Goal: Task Accomplishment & Management: Complete application form

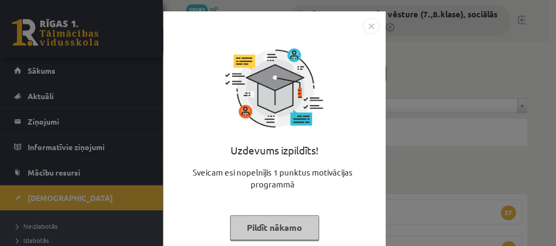
click at [258, 224] on button "Pildīt nākamo" at bounding box center [274, 227] width 89 height 25
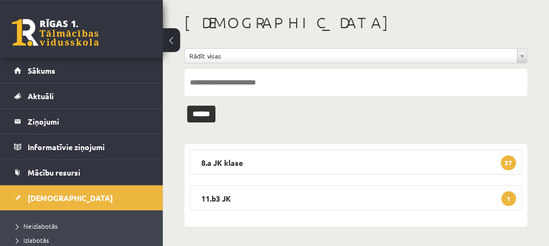
scroll to position [52, 0]
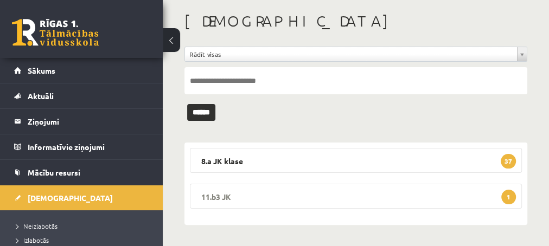
click at [508, 196] on span "1" at bounding box center [508, 197] width 15 height 15
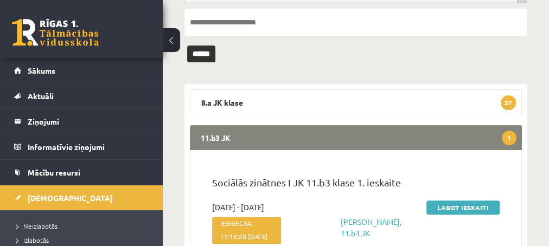
scroll to position [169, 0]
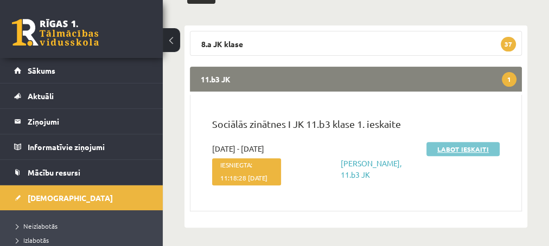
click at [446, 152] on link "Labot ieskaiti" at bounding box center [462, 149] width 73 height 14
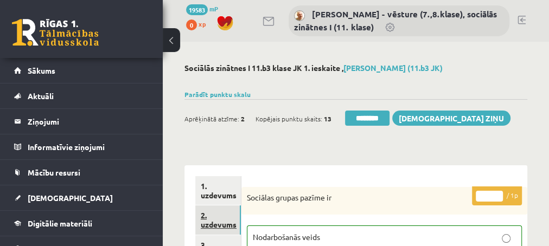
click at [203, 225] on link "2. uzdevums" at bounding box center [218, 220] width 46 height 29
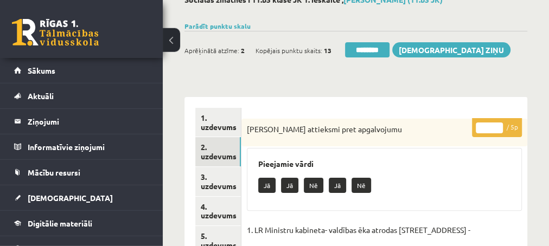
scroll to position [117, 0]
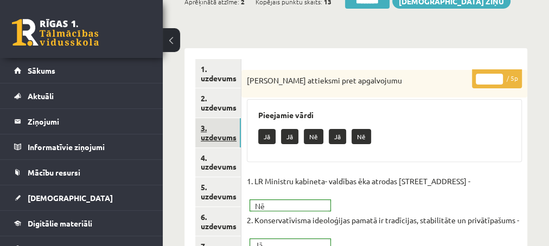
click at [214, 136] on link "3. uzdevums" at bounding box center [218, 132] width 46 height 29
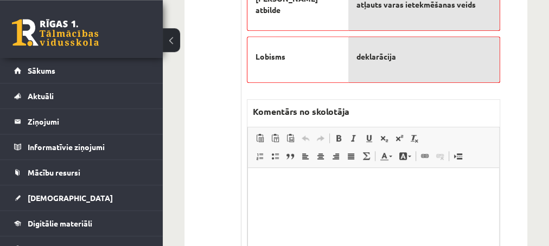
scroll to position [469, 0]
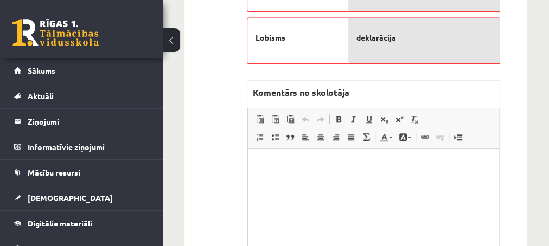
click at [284, 172] on html at bounding box center [372, 203] width 251 height 109
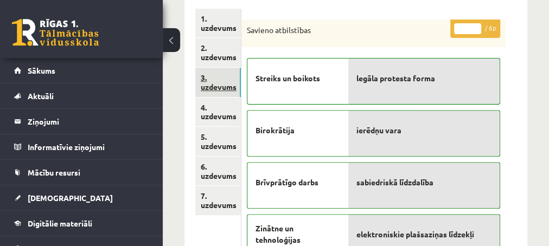
scroll to position [176, 0]
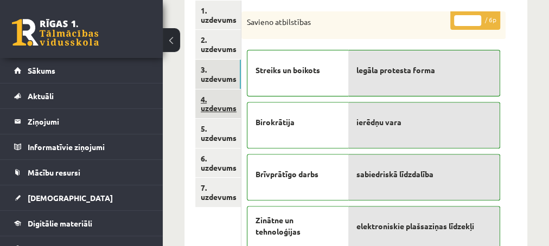
click at [212, 108] on link "4. uzdevums" at bounding box center [218, 104] width 46 height 29
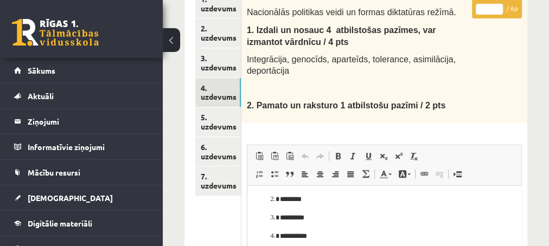
scroll to position [59, 0]
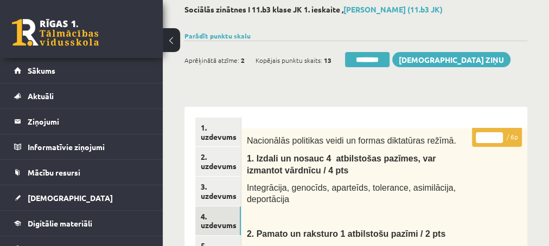
type input "*"
click at [498, 133] on input "*" at bounding box center [489, 137] width 27 height 11
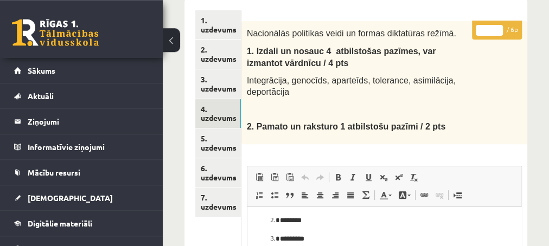
scroll to position [176, 0]
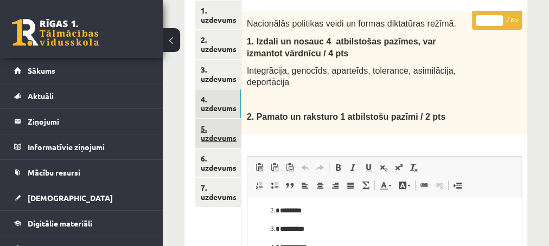
click at [213, 138] on link "5. uzdevums" at bounding box center [218, 133] width 46 height 29
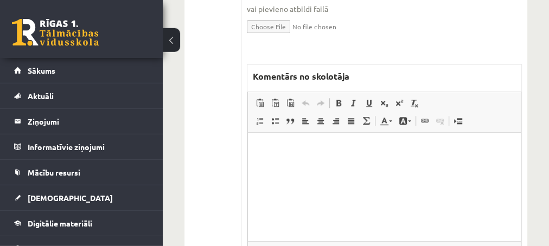
scroll to position [527, 0]
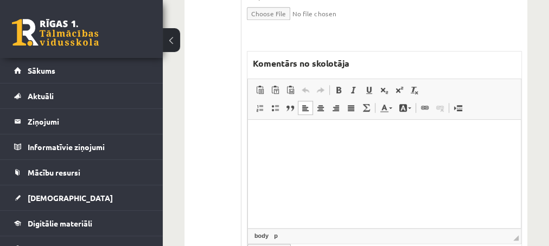
click at [297, 141] on p "Editor, wiswyg-editor-47025043357300-1758015772-90" at bounding box center [383, 135] width 251 height 11
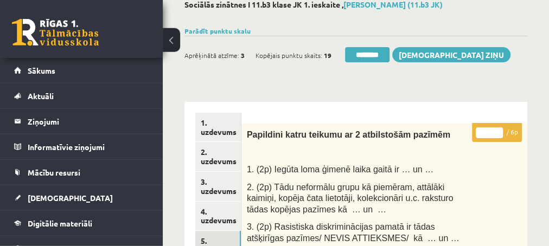
scroll to position [59, 0]
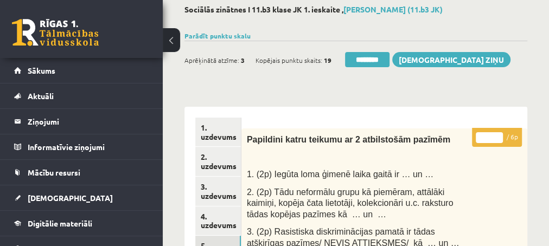
click at [500, 133] on input "*" at bounding box center [489, 137] width 27 height 11
type input "*"
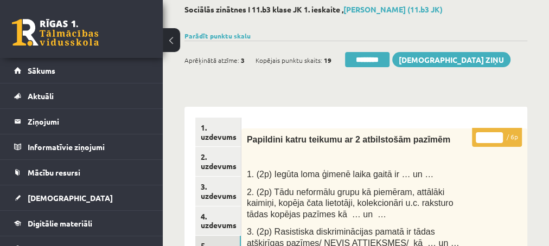
click at [500, 133] on input "*" at bounding box center [489, 137] width 27 height 11
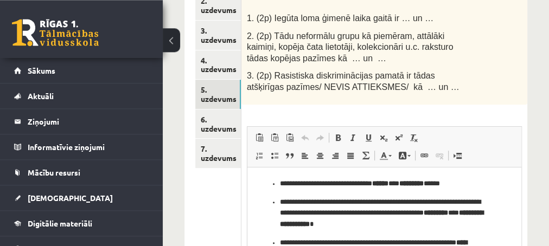
scroll to position [234, 0]
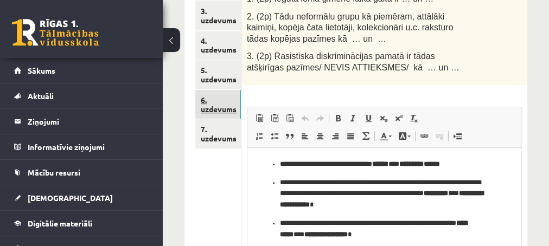
click at [214, 105] on link "6. uzdevums" at bounding box center [218, 104] width 46 height 29
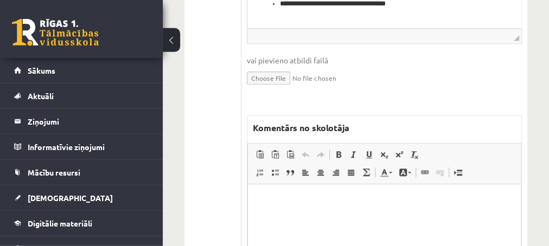
scroll to position [469, 0]
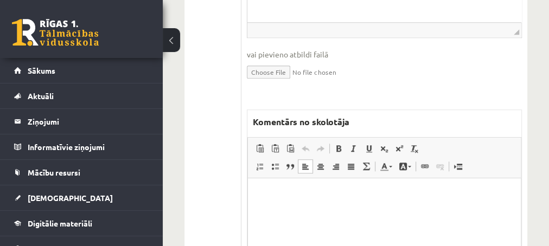
click at [284, 200] on html at bounding box center [383, 232] width 273 height 109
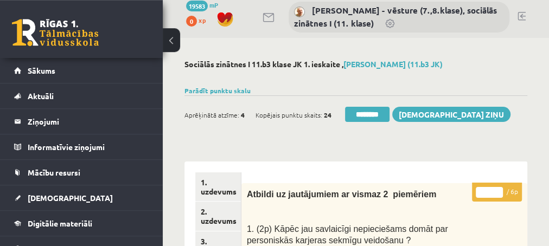
scroll to position [0, 0]
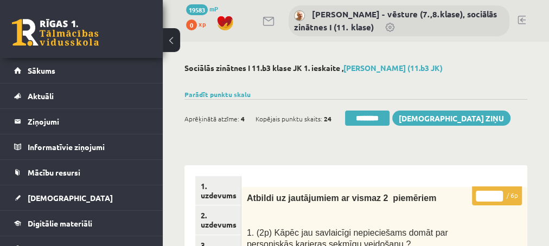
click at [497, 194] on input "*" at bounding box center [489, 196] width 27 height 11
type input "*"
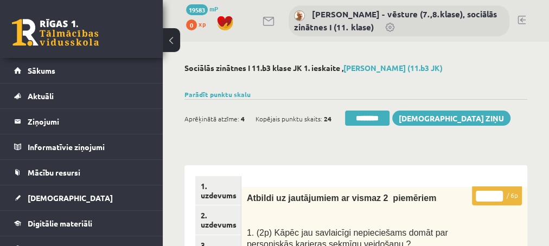
click at [497, 193] on input "*" at bounding box center [489, 196] width 27 height 11
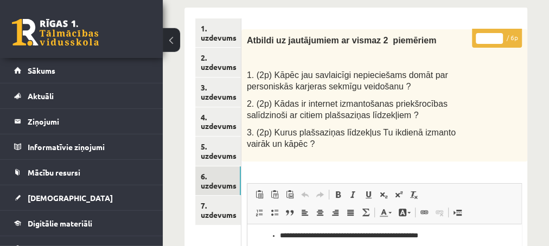
scroll to position [176, 0]
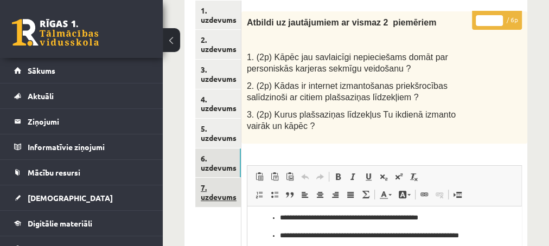
click at [210, 195] on link "7. uzdevums" at bounding box center [218, 192] width 46 height 29
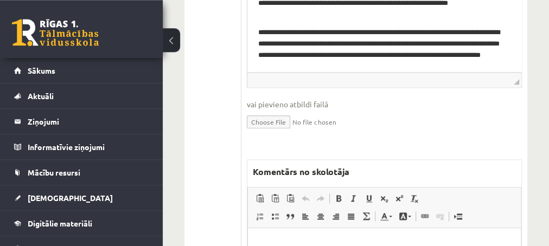
scroll to position [586, 0]
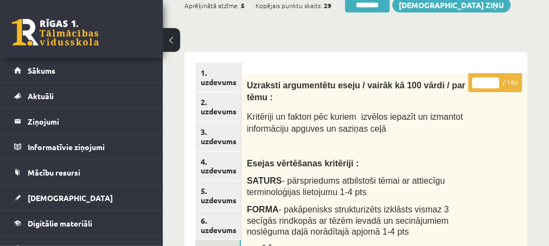
scroll to position [70, 0]
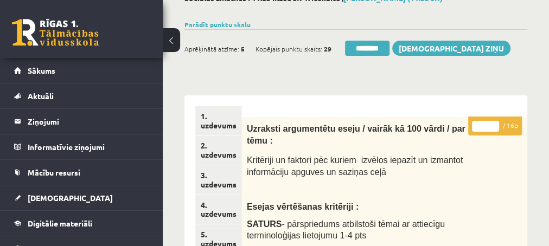
click at [491, 125] on input "**" at bounding box center [485, 126] width 27 height 11
type input "**"
click at [493, 125] on input "**" at bounding box center [485, 126] width 27 height 11
click at [212, 182] on link "3. uzdevums" at bounding box center [218, 179] width 46 height 29
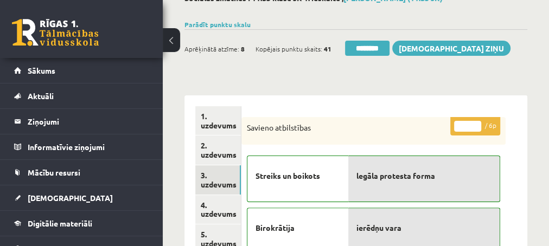
scroll to position [0, 0]
click at [364, 49] on input "********" at bounding box center [367, 48] width 44 height 15
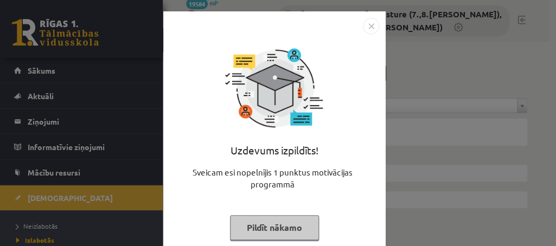
click at [240, 230] on button "Pildīt nākamo" at bounding box center [274, 227] width 89 height 25
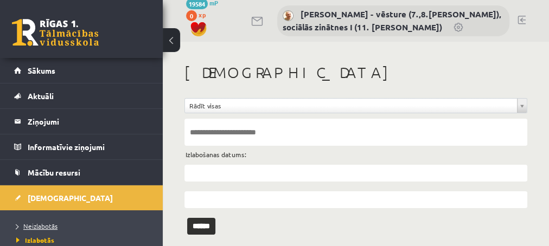
click at [47, 222] on span "Neizlabotās" at bounding box center [36, 226] width 41 height 9
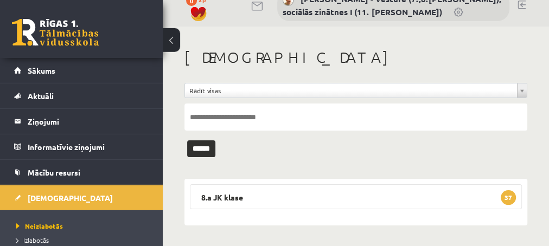
scroll to position [16, 0]
click at [509, 197] on span "37" at bounding box center [508, 197] width 15 height 15
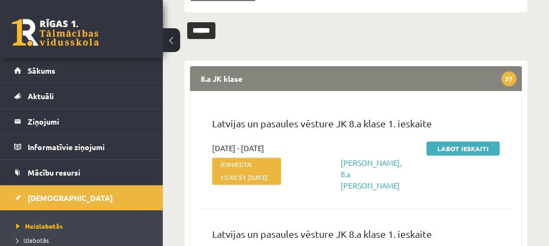
scroll to position [133, 0]
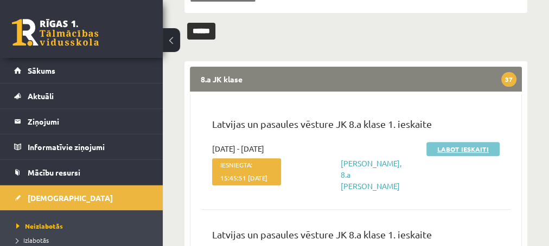
click at [443, 146] on link "Labot ieskaiti" at bounding box center [462, 149] width 73 height 14
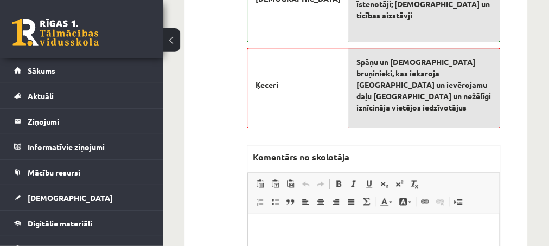
scroll to position [703, 0]
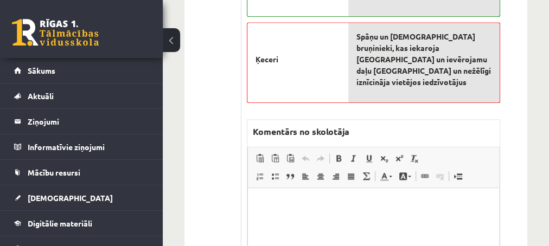
click at [271, 206] on p "Editor, wiswyg-editor-47024773768600-1758016098-449" at bounding box center [373, 204] width 230 height 11
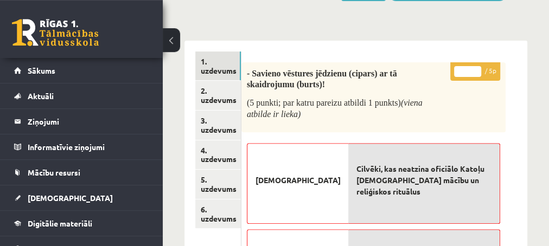
scroll to position [117, 0]
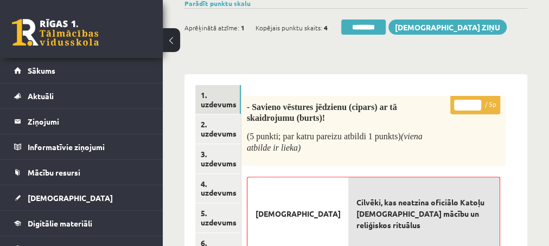
click at [478, 100] on input "*" at bounding box center [467, 105] width 27 height 11
type input "*"
click at [478, 100] on input "*" at bounding box center [467, 105] width 27 height 11
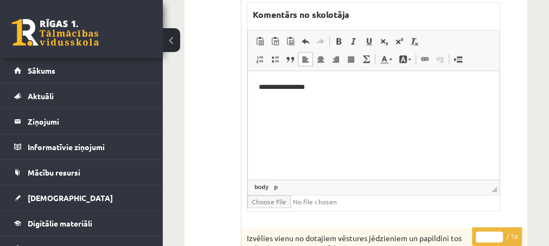
scroll to position [879, 0]
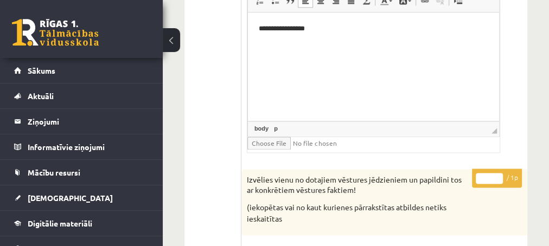
type input "*"
click at [497, 173] on input "*" at bounding box center [489, 178] width 27 height 11
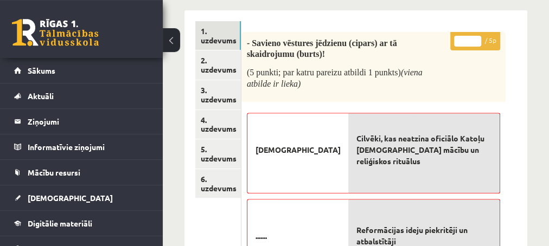
scroll to position [176, 0]
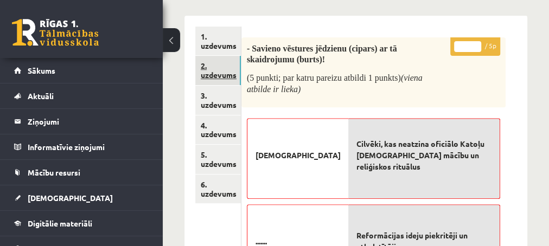
click at [216, 74] on link "2. uzdevums" at bounding box center [218, 70] width 46 height 29
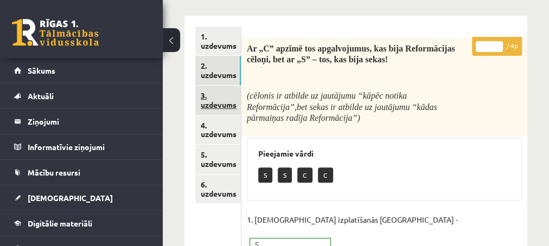
scroll to position [0, 0]
click at [214, 102] on link "3. uzdevums" at bounding box center [218, 100] width 46 height 29
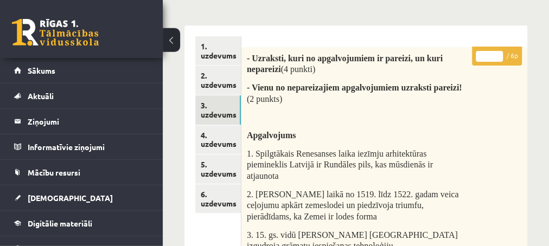
scroll to position [136, 0]
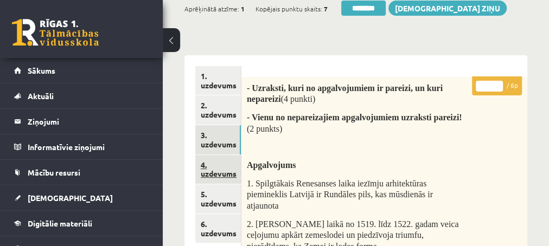
click at [221, 171] on link "4. uzdevums" at bounding box center [218, 169] width 46 height 29
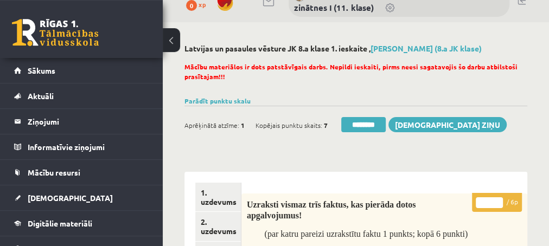
scroll to position [19, 0]
click at [498, 200] on input "*" at bounding box center [489, 203] width 27 height 11
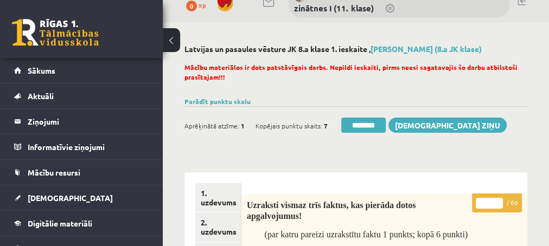
click at [498, 200] on input "*" at bounding box center [489, 203] width 27 height 11
type input "*"
click at [498, 200] on input "*" at bounding box center [489, 203] width 27 height 11
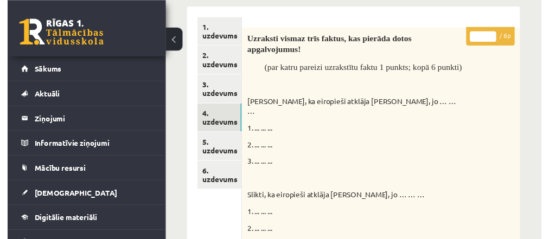
scroll to position [195, 0]
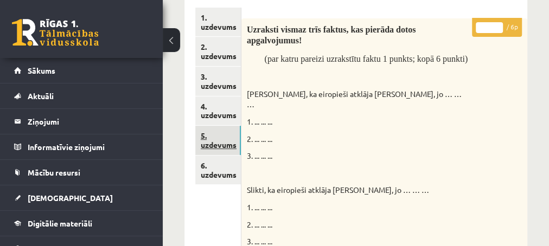
click at [227, 148] on link "5. uzdevums" at bounding box center [218, 140] width 46 height 29
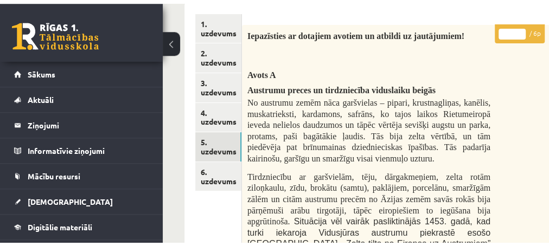
scroll to position [216, 0]
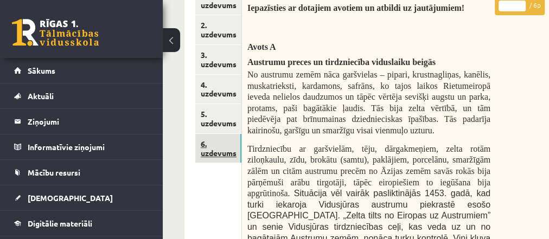
click at [211, 151] on link "6. uzdevums" at bounding box center [218, 148] width 46 height 29
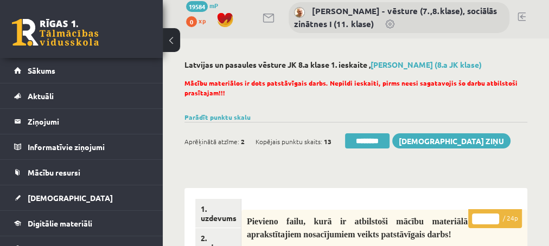
scroll to position [0, 0]
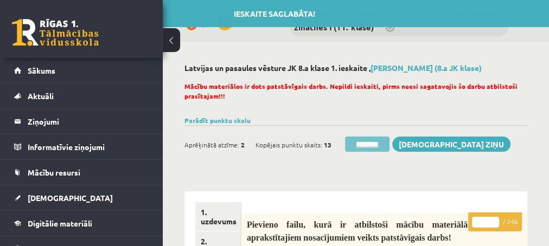
click at [364, 146] on input "********" at bounding box center [367, 144] width 44 height 15
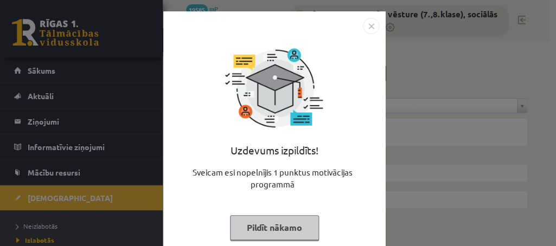
click at [244, 227] on button "Pildīt nākamo" at bounding box center [274, 227] width 89 height 25
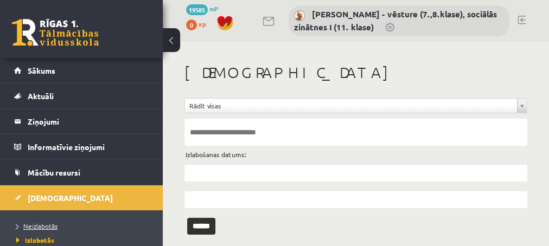
click at [34, 227] on span "Neizlabotās" at bounding box center [36, 226] width 41 height 9
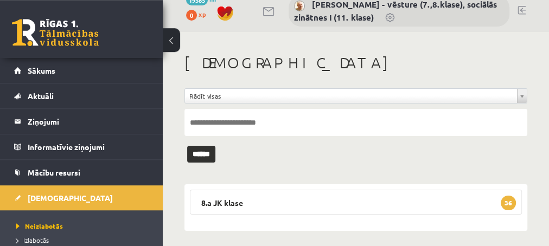
scroll to position [16, 0]
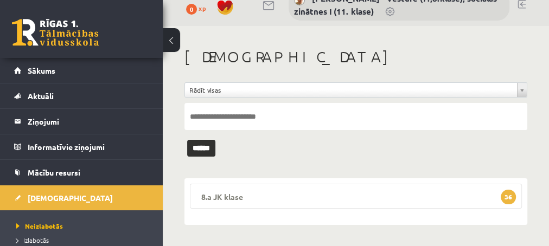
click at [507, 199] on span "36" at bounding box center [508, 197] width 15 height 15
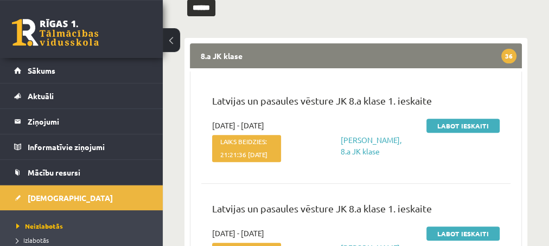
scroll to position [133, 0]
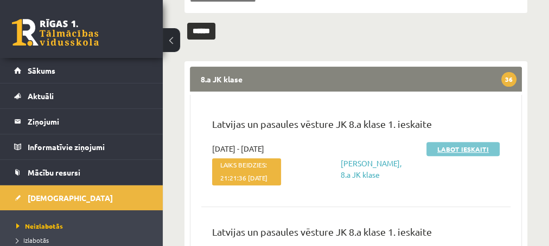
click at [454, 150] on link "Labot ieskaiti" at bounding box center [462, 149] width 73 height 14
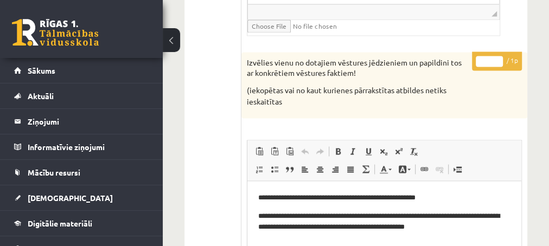
scroll to position [938, 0]
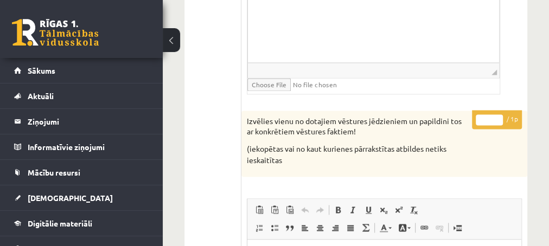
type input "*"
click at [499, 114] on input "*" at bounding box center [489, 119] width 27 height 11
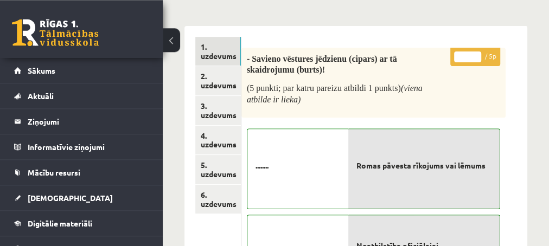
scroll to position [59, 0]
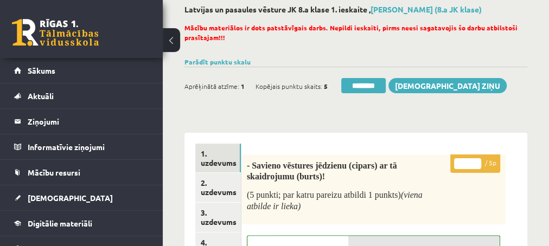
type input "*"
click at [478, 162] on input "*" at bounding box center [467, 163] width 27 height 11
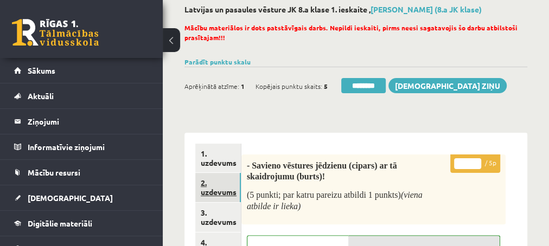
click at [213, 193] on link "2. uzdevums" at bounding box center [218, 187] width 46 height 29
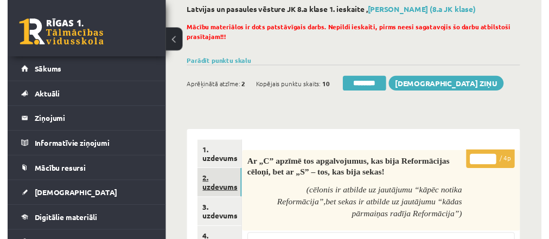
scroll to position [0, 0]
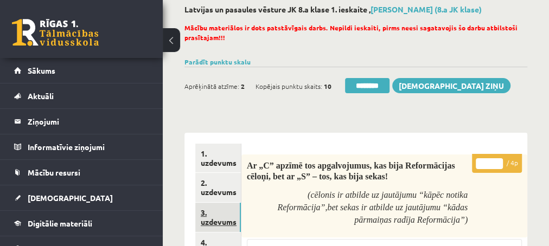
click at [214, 225] on link "3. uzdevums" at bounding box center [218, 217] width 46 height 29
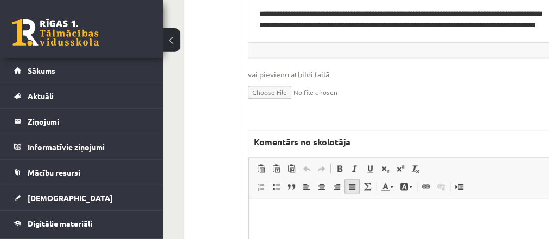
scroll to position [703, 0]
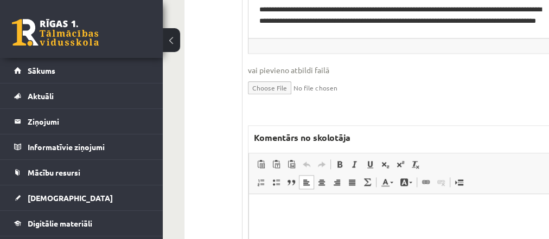
click at [277, 213] on p "Editor, wiswyg-editor-47024827030700-1758016493-32" at bounding box center [405, 210] width 292 height 11
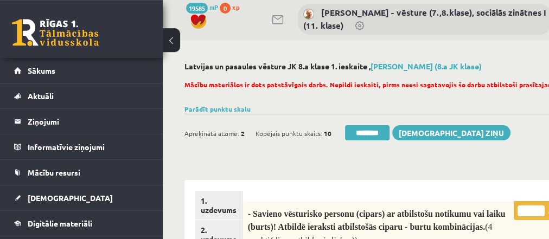
scroll to position [0, 0]
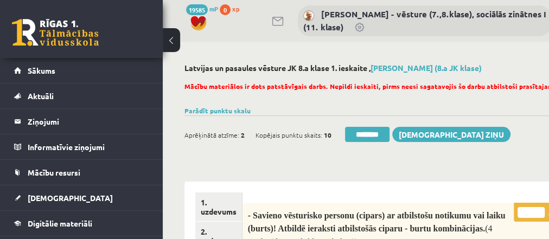
click at [537, 209] on input "*" at bounding box center [531, 212] width 27 height 11
type input "*"
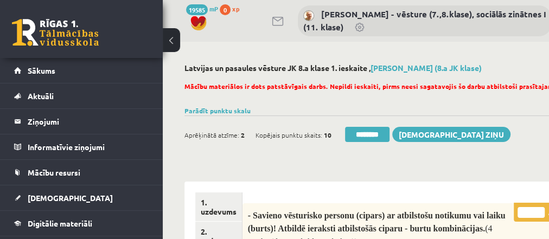
click at [537, 209] on input "*" at bounding box center [531, 212] width 27 height 11
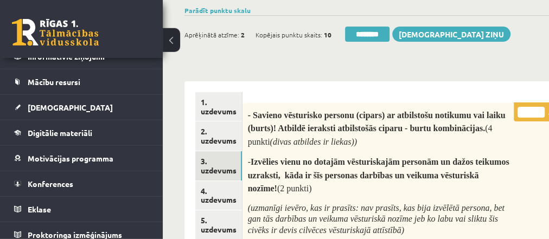
scroll to position [117, 0]
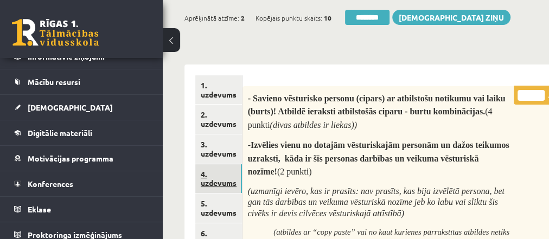
click at [207, 179] on link "4. uzdevums" at bounding box center [218, 178] width 47 height 29
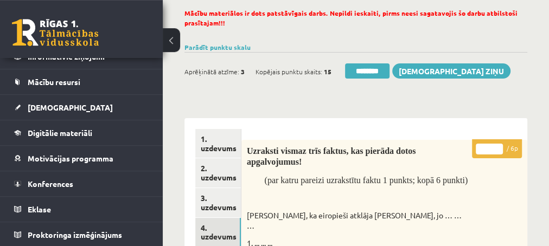
scroll to position [68, 0]
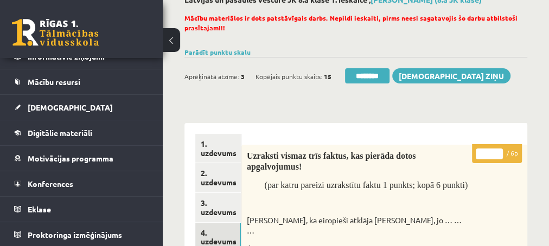
type input "*"
click at [501, 151] on input "*" at bounding box center [489, 154] width 27 height 11
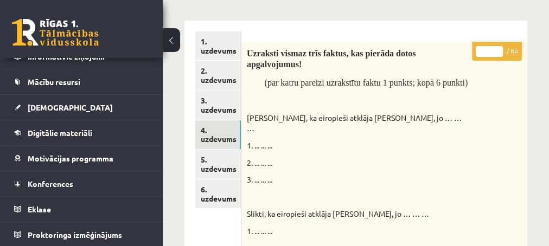
scroll to position [186, 0]
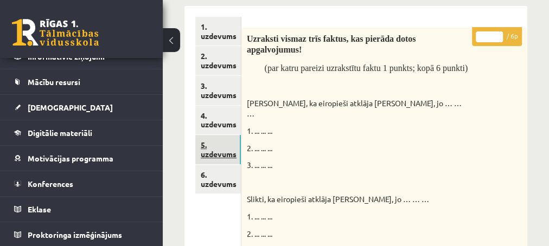
click at [207, 151] on link "5. uzdevums" at bounding box center [218, 149] width 46 height 29
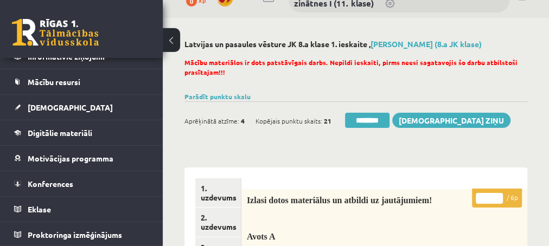
scroll to position [10, 0]
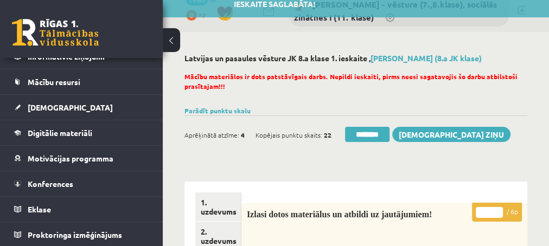
type input "*"
click at [498, 209] on input "*" at bounding box center [489, 212] width 27 height 11
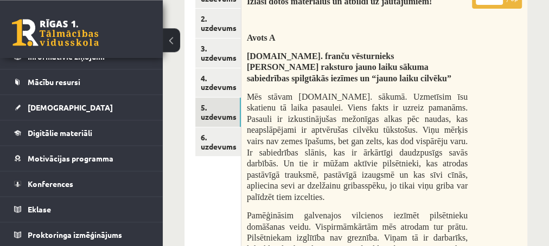
scroll to position [244, 0]
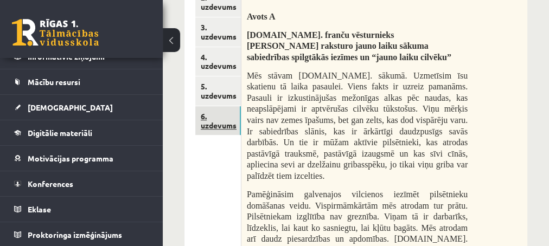
click at [213, 125] on link "6. uzdevums" at bounding box center [218, 120] width 46 height 29
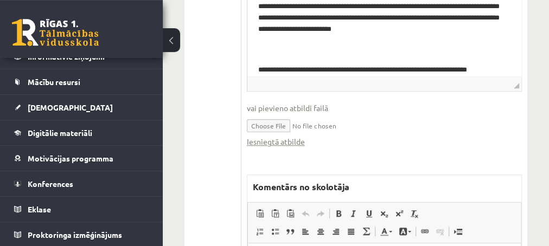
scroll to position [420, 0]
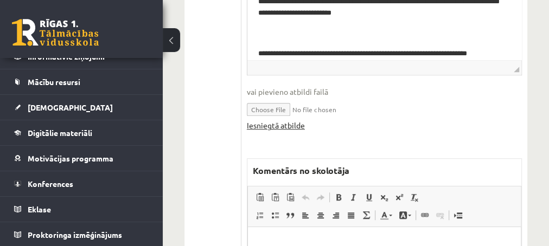
click at [270, 124] on link "Iesniegtā atbilde" at bounding box center [276, 125] width 58 height 11
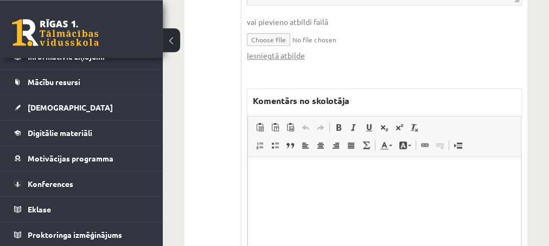
scroll to position [537, 0]
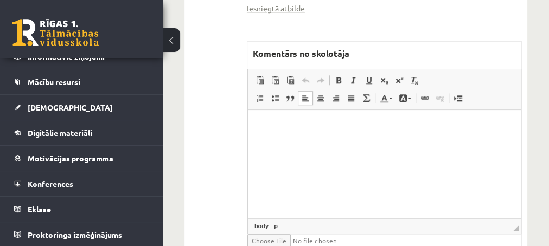
click at [263, 126] on p "Editor, wiswyg-editor-47024776228540-1758016653-197" at bounding box center [383, 126] width 251 height 11
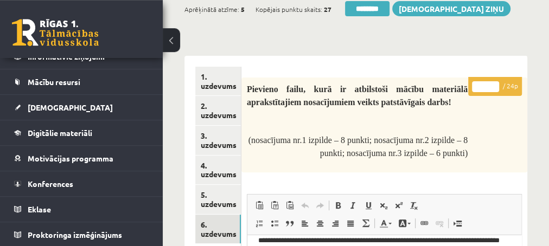
scroll to position [127, 0]
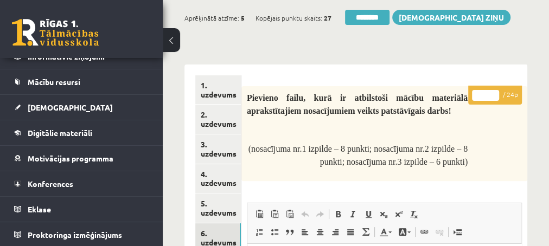
click at [493, 92] on input "**" at bounding box center [485, 95] width 27 height 11
type input "**"
click at [493, 92] on input "**" at bounding box center [485, 95] width 27 height 11
click at [211, 123] on link "2. uzdevums" at bounding box center [218, 119] width 46 height 29
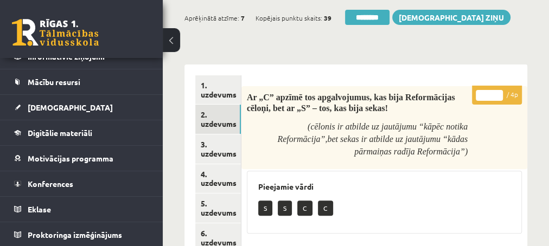
scroll to position [0, 0]
click at [362, 17] on input "********" at bounding box center [367, 17] width 44 height 15
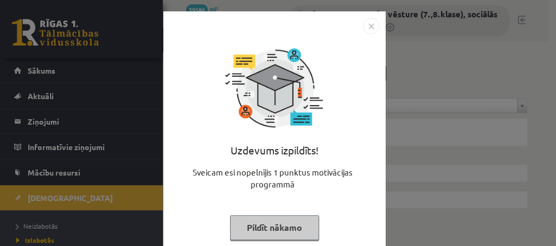
click at [239, 229] on button "Pildīt nākamo" at bounding box center [274, 227] width 89 height 25
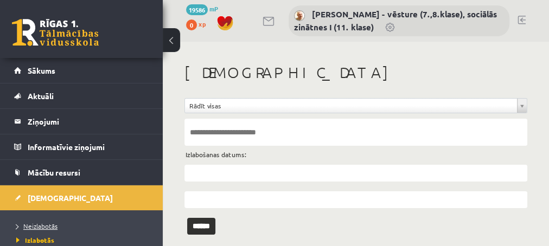
click at [41, 225] on span "Neizlabotās" at bounding box center [36, 226] width 41 height 9
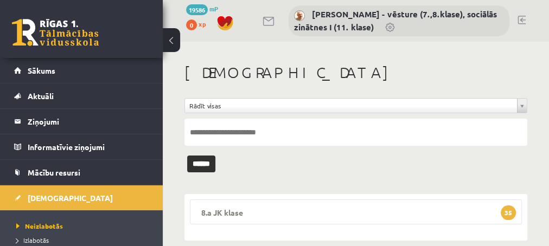
click at [505, 213] on span "35" at bounding box center [508, 213] width 15 height 15
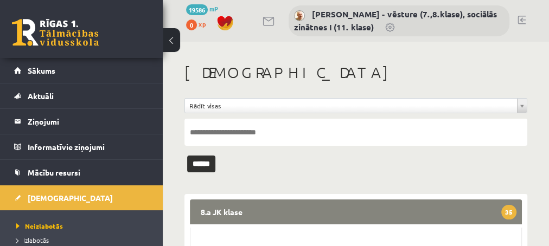
scroll to position [117, 0]
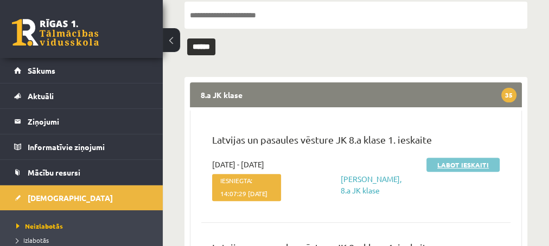
click at [430, 164] on link "Labot ieskaiti" at bounding box center [462, 165] width 73 height 14
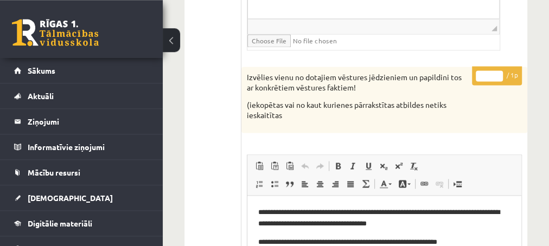
scroll to position [938, 0]
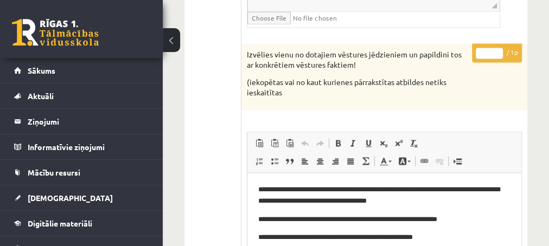
click at [497, 43] on p "* / 1p" at bounding box center [497, 52] width 50 height 19
type input "*"
click at [494, 48] on input "*" at bounding box center [489, 53] width 27 height 11
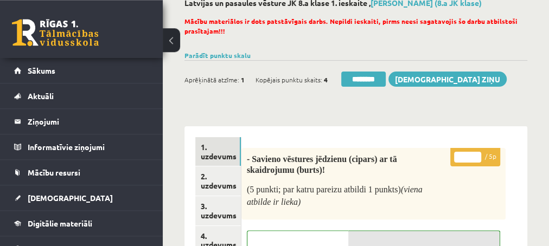
scroll to position [0, 0]
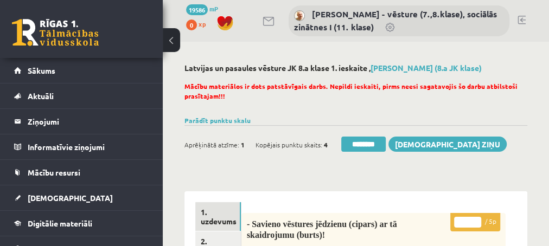
type input "*"
click at [475, 220] on input "*" at bounding box center [467, 222] width 27 height 11
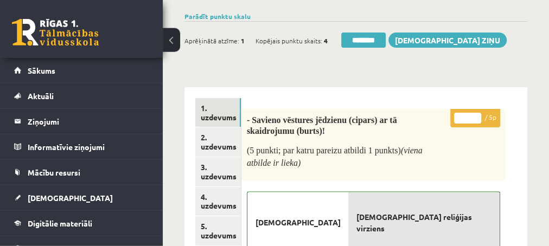
scroll to position [117, 0]
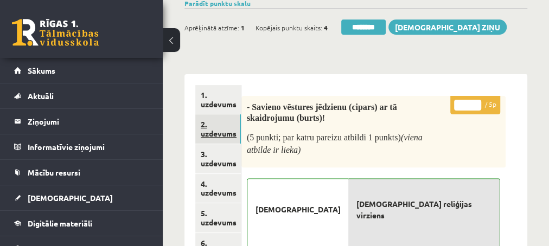
click at [208, 132] on link "2. uzdevums" at bounding box center [218, 128] width 46 height 29
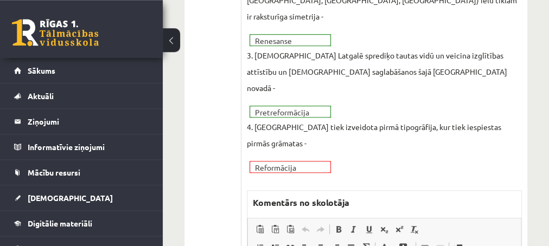
scroll to position [410, 0]
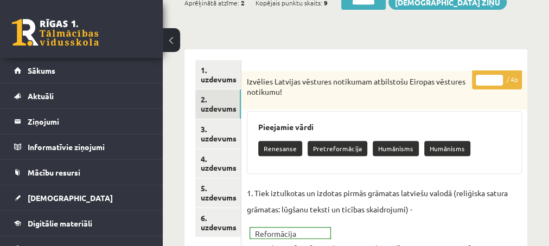
scroll to position [117, 0]
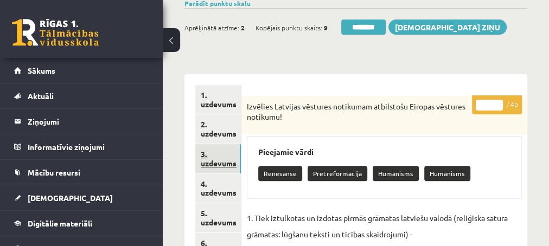
click at [216, 164] on link "3. uzdevums" at bounding box center [218, 158] width 46 height 29
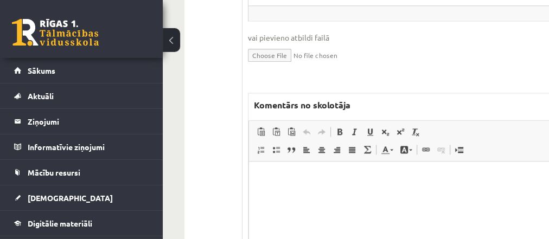
scroll to position [752, 0]
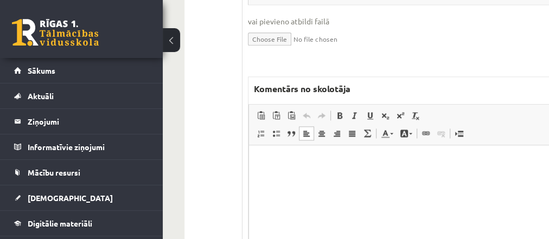
click at [289, 163] on p "Editor, wiswyg-editor-47025076972860-1758017440-402" at bounding box center [405, 161] width 292 height 11
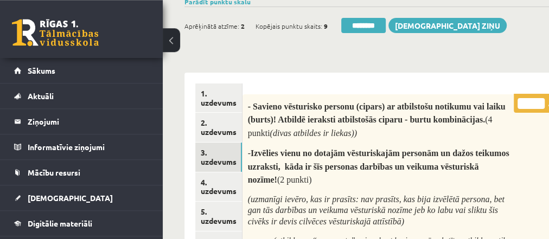
scroll to position [107, 0]
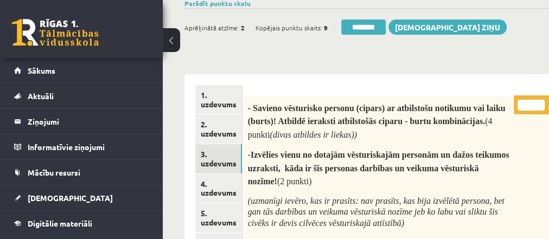
click at [539, 104] on input "*" at bounding box center [531, 105] width 27 height 11
type input "*"
click at [539, 104] on input "*" at bounding box center [531, 105] width 27 height 11
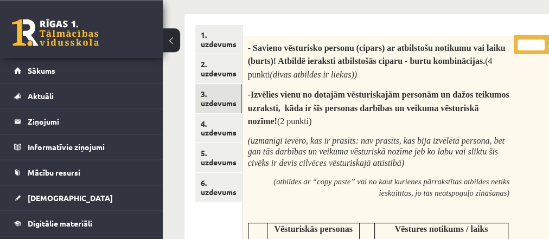
scroll to position [166, 0]
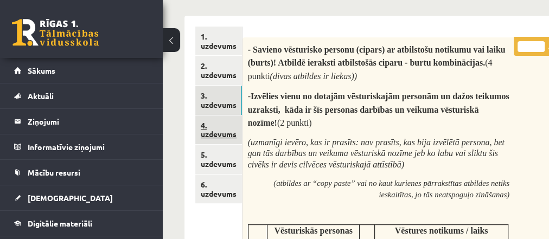
click at [218, 133] on link "4. uzdevums" at bounding box center [218, 130] width 47 height 29
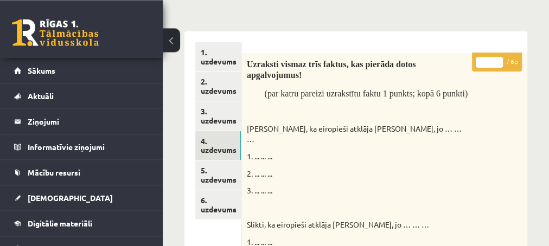
scroll to position [117, 0]
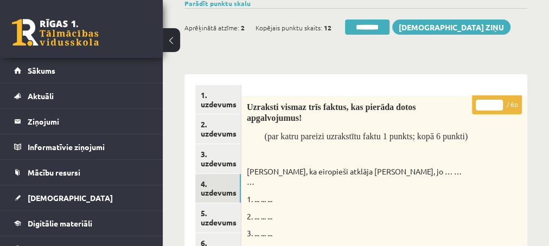
click at [499, 103] on input "*" at bounding box center [489, 105] width 27 height 11
type input "*"
click at [496, 102] on input "*" at bounding box center [489, 105] width 27 height 11
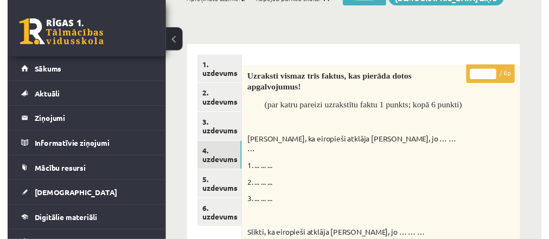
scroll to position [176, 0]
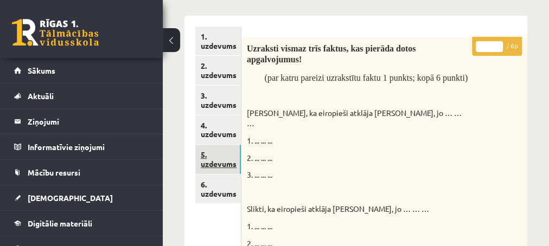
click at [214, 164] on link "5. uzdevums" at bounding box center [218, 159] width 46 height 29
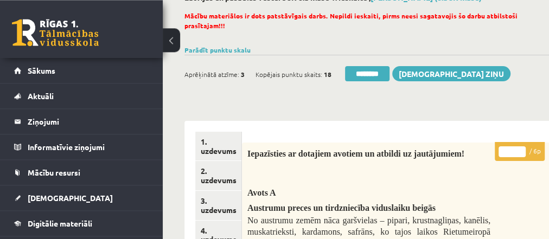
scroll to position [59, 0]
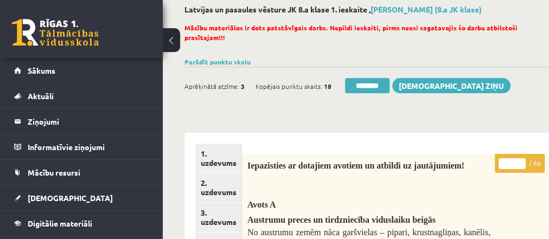
type input "*"
click at [522, 160] on input "*" at bounding box center [512, 163] width 27 height 11
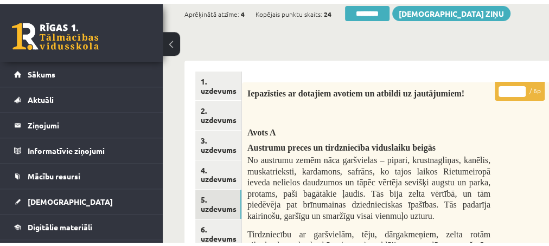
scroll to position [117, 0]
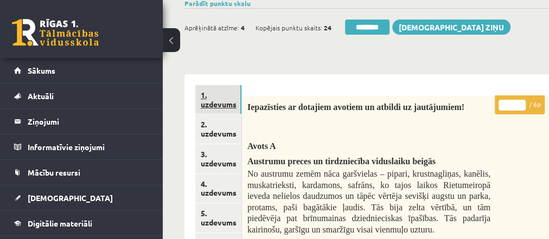
click at [219, 104] on link "1. uzdevums" at bounding box center [218, 99] width 46 height 29
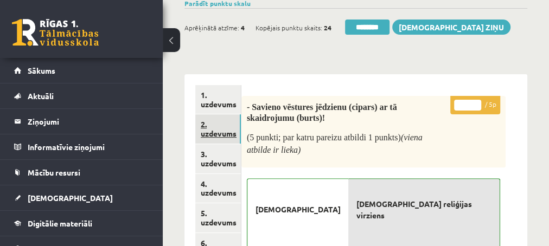
scroll to position [0, 0]
click at [216, 133] on link "2. uzdevums" at bounding box center [218, 128] width 46 height 29
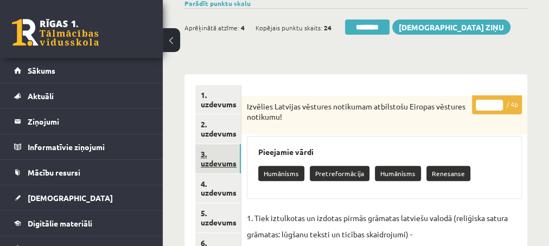
click at [214, 163] on link "3. uzdevums" at bounding box center [218, 158] width 46 height 29
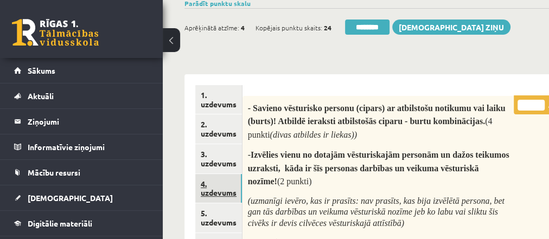
click at [217, 194] on link "4. uzdevums" at bounding box center [218, 188] width 47 height 29
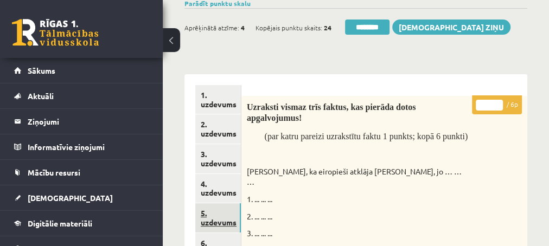
click at [220, 225] on link "5. uzdevums" at bounding box center [218, 217] width 46 height 29
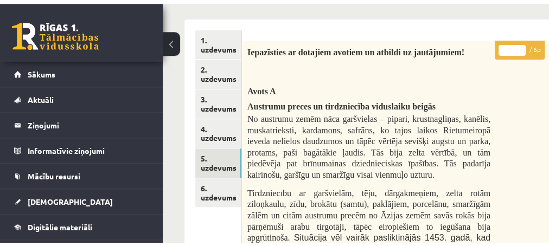
scroll to position [234, 0]
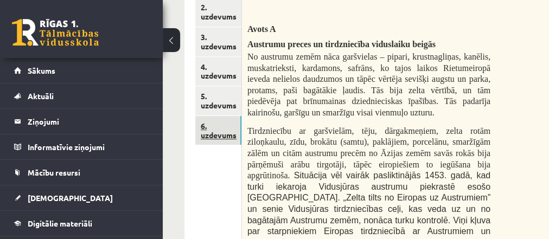
click at [220, 134] on link "6. uzdevums" at bounding box center [218, 130] width 46 height 29
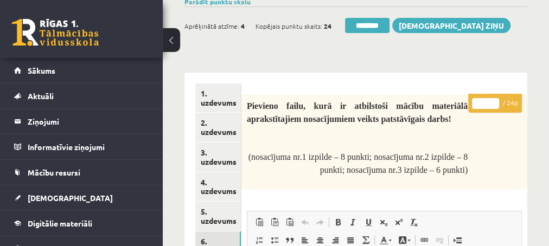
scroll to position [102, 0]
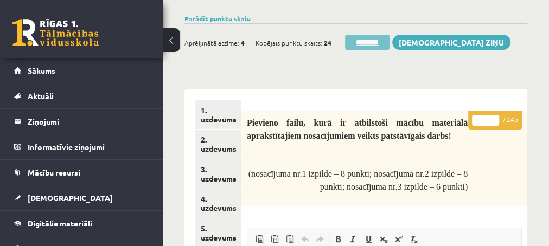
click at [371, 39] on input "********" at bounding box center [367, 42] width 44 height 15
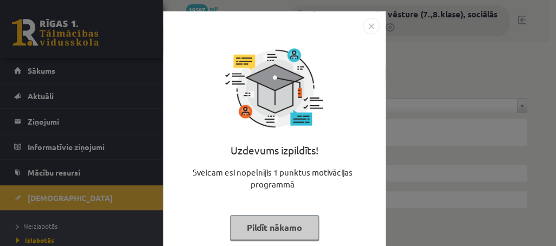
click at [260, 228] on button "Pildīt nākamo" at bounding box center [274, 227] width 89 height 25
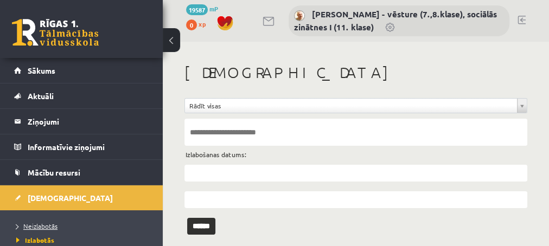
click at [41, 225] on span "Neizlabotās" at bounding box center [36, 226] width 41 height 9
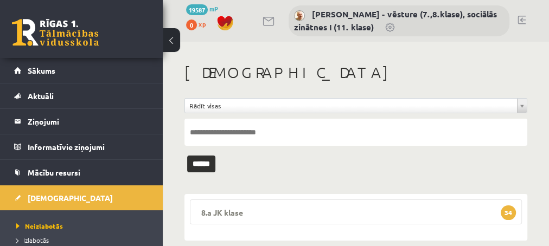
click at [507, 211] on span "34" at bounding box center [508, 213] width 15 height 15
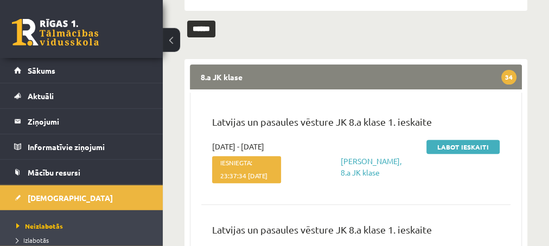
scroll to position [145, 0]
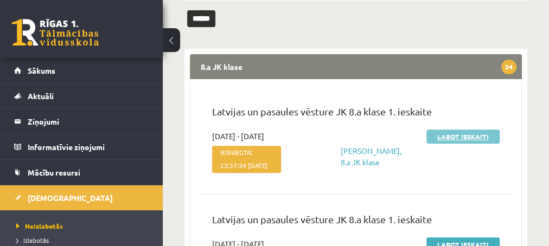
click at [459, 139] on link "Labot ieskaiti" at bounding box center [462, 137] width 73 height 14
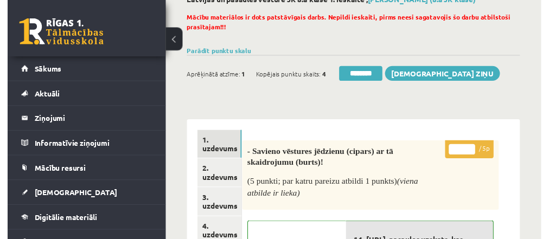
scroll to position [59, 0]
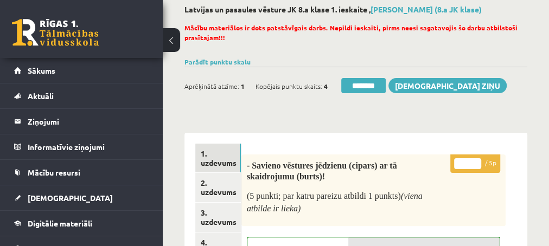
type input "*"
click at [473, 161] on input "*" at bounding box center [467, 163] width 27 height 11
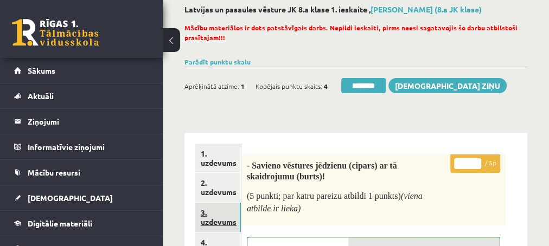
click at [218, 219] on link "3. uzdevums" at bounding box center [218, 217] width 46 height 29
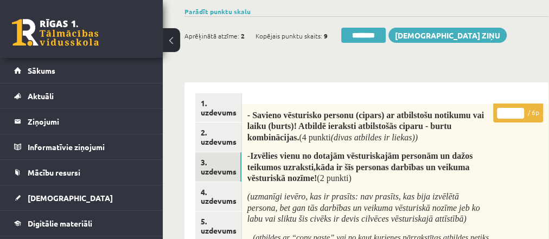
scroll to position [50, 0]
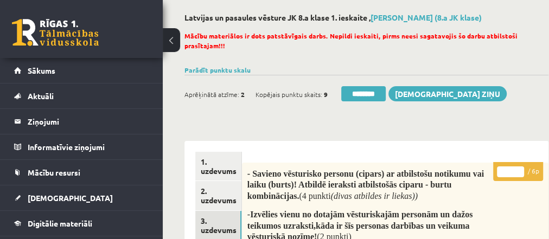
click at [519, 169] on input "*" at bounding box center [510, 172] width 27 height 11
type input "*"
click at [519, 169] on input "*" at bounding box center [510, 172] width 27 height 11
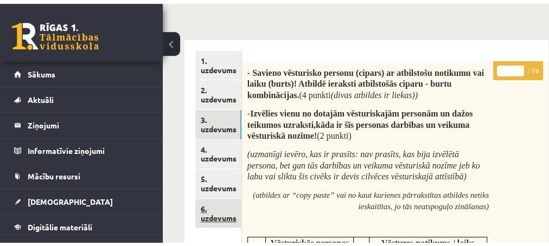
scroll to position [168, 0]
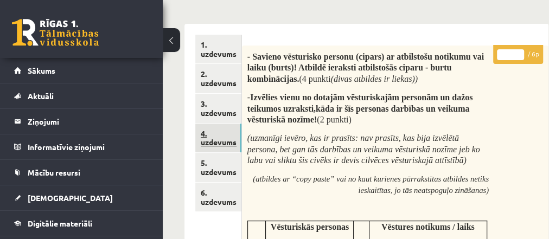
click at [216, 149] on link "4. uzdevums" at bounding box center [218, 138] width 46 height 29
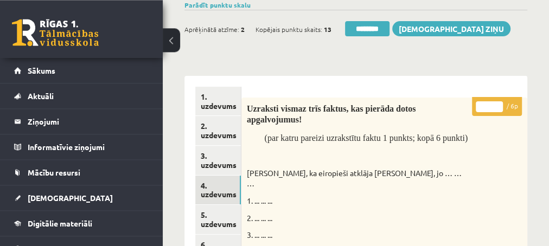
scroll to position [50, 0]
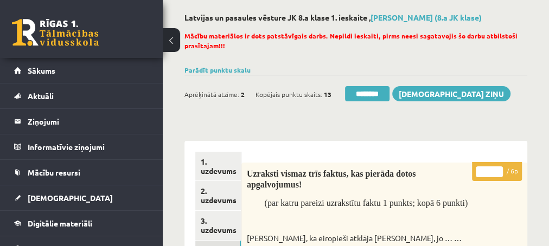
type input "*"
click at [498, 167] on input "*" at bounding box center [489, 172] width 27 height 11
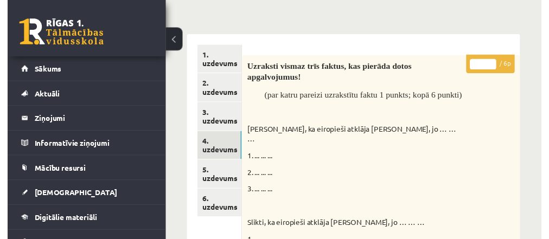
scroll to position [168, 0]
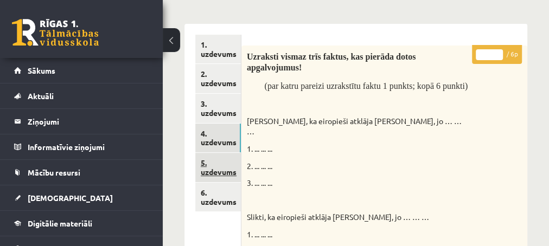
click at [213, 174] on link "5. uzdevums" at bounding box center [218, 167] width 46 height 29
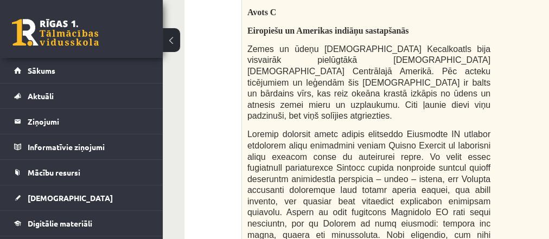
scroll to position [1984, 0]
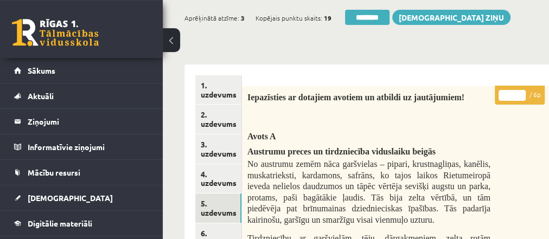
scroll to position [109, 0]
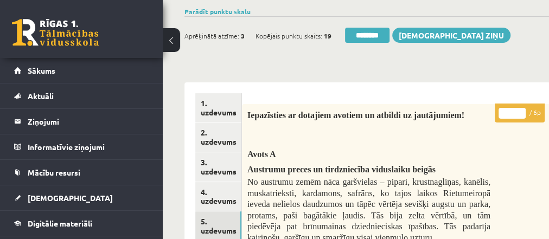
type input "*"
click at [521, 112] on input "*" at bounding box center [512, 113] width 27 height 11
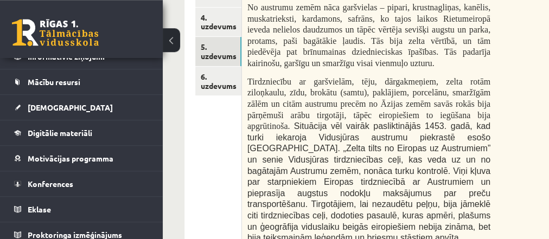
scroll to position [285, 0]
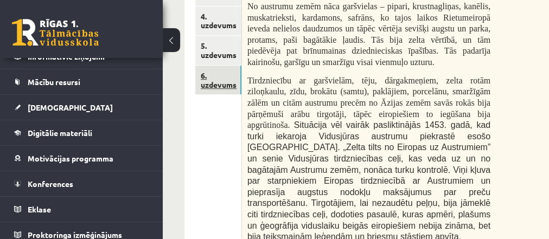
click at [212, 86] on link "6. uzdevums" at bounding box center [218, 80] width 46 height 29
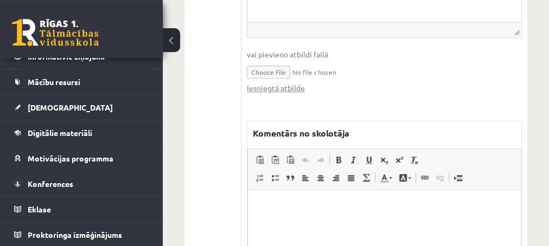
scroll to position [461, 0]
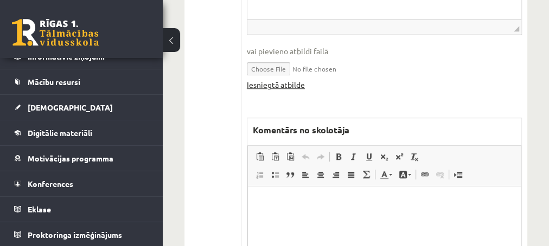
click at [268, 83] on link "Iesniegtā atbilde" at bounding box center [276, 84] width 58 height 11
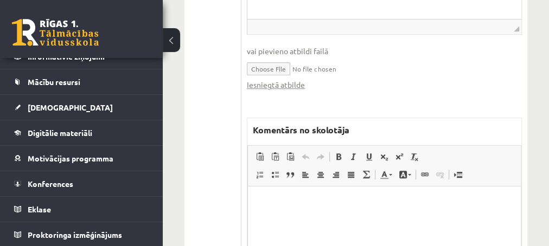
drag, startPoint x: 266, startPoint y: 95, endPoint x: 276, endPoint y: 97, distance: 9.8
click at [273, 81] on link "Iesniegtā atbilde" at bounding box center [276, 84] width 58 height 11
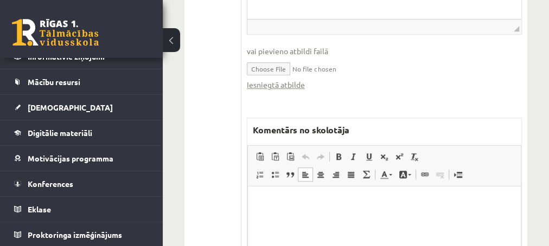
click at [271, 201] on p "Editor, wiswyg-editor-47024926194640-1758020213-287" at bounding box center [383, 202] width 251 height 11
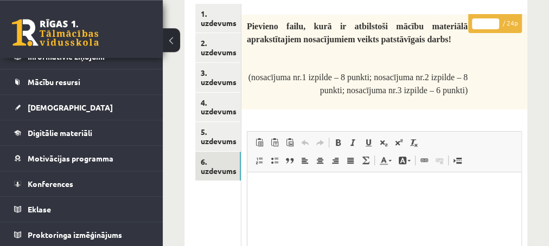
scroll to position [109, 0]
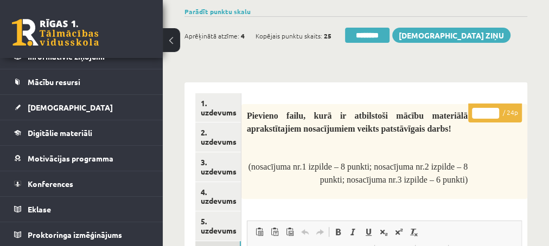
type input "**"
click at [494, 110] on input "**" at bounding box center [485, 113] width 27 height 11
click at [218, 138] on link "2. uzdevums" at bounding box center [218, 137] width 46 height 29
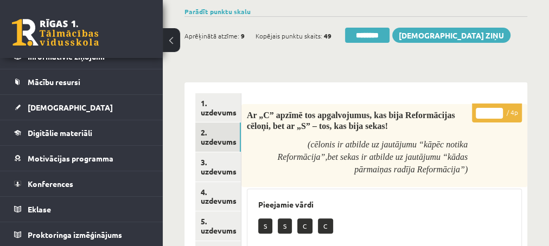
scroll to position [0, 0]
click at [364, 35] on input "********" at bounding box center [367, 35] width 44 height 15
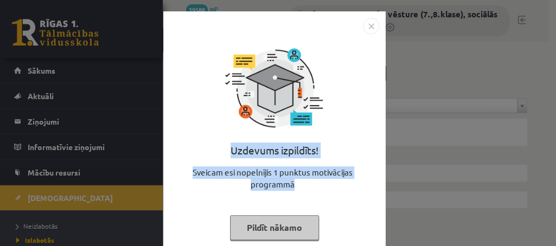
click at [232, 226] on div "Uzdevums izpildīts! Sveicam esi nopelnījis 1 punktus motivācijas programmā Pild…" at bounding box center [274, 142] width 209 height 217
click at [244, 226] on button "Pildīt nākamo" at bounding box center [274, 227] width 89 height 25
